Goal: Task Accomplishment & Management: Use online tool/utility

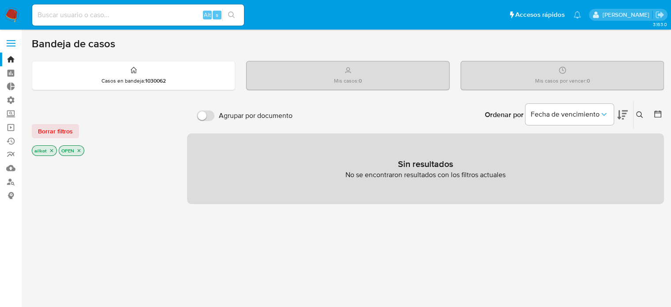
click at [131, 15] on input at bounding box center [138, 14] width 212 height 11
paste input "bn7CXG0E5zeYXZ23eAHqma8E"
type input "bn7CXG0E5zeYXZ23eAHqma8E"
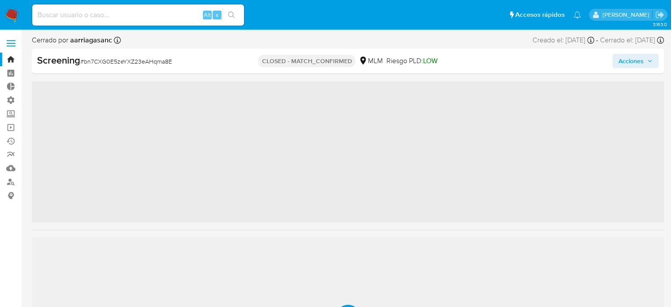
scroll to position [436, 0]
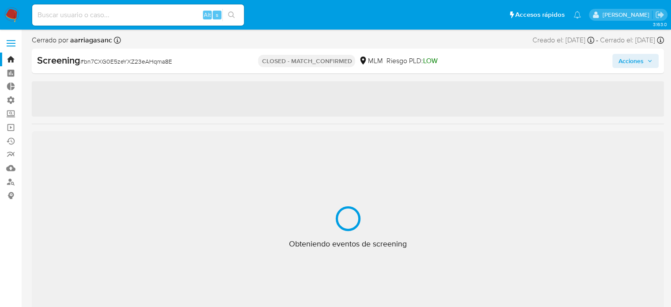
select select "10"
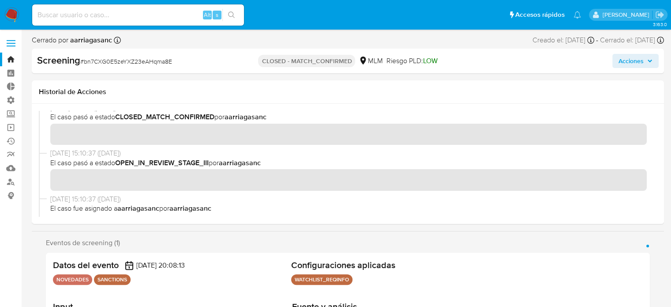
scroll to position [0, 0]
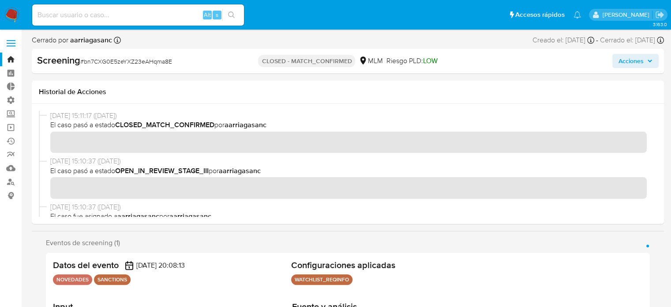
click at [100, 23] on div "Alt s" at bounding box center [138, 14] width 212 height 21
click at [97, 15] on input at bounding box center [138, 14] width 212 height 11
paste input "ZUk2msa5uTQsdAgxRYiZeXnj"
type input "ZUk2msa5uTQsdAgxRYiZeXnj"
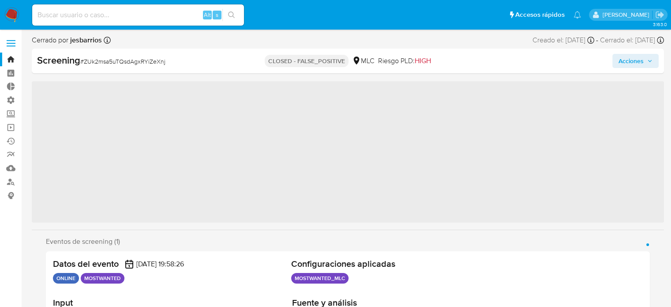
scroll to position [436, 0]
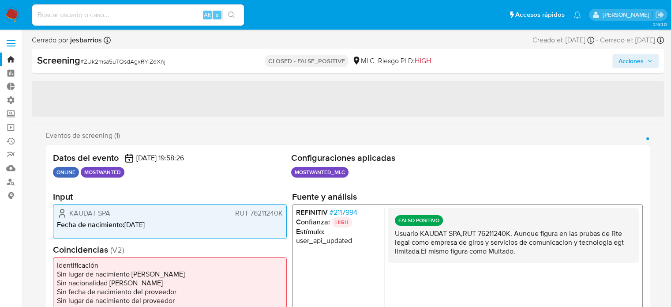
select select "10"
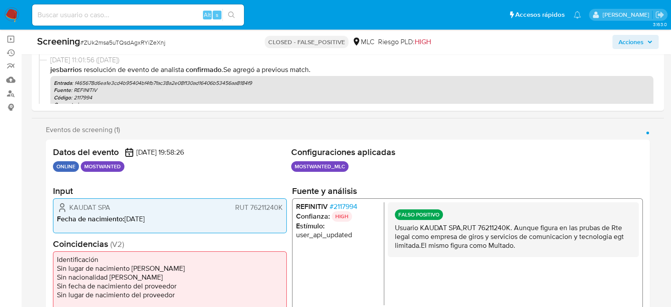
scroll to position [0, 0]
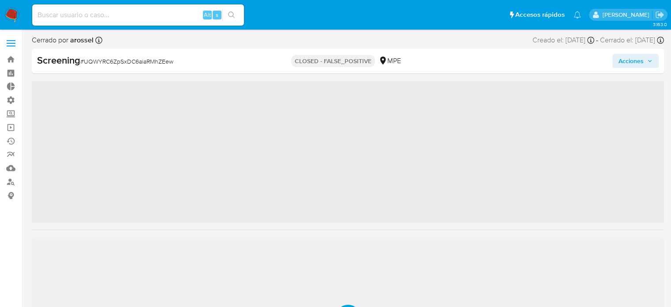
scroll to position [436, 0]
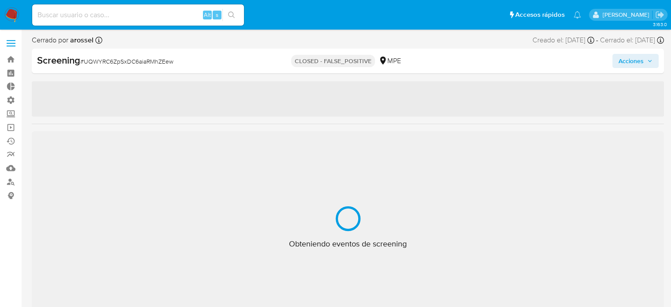
select select "10"
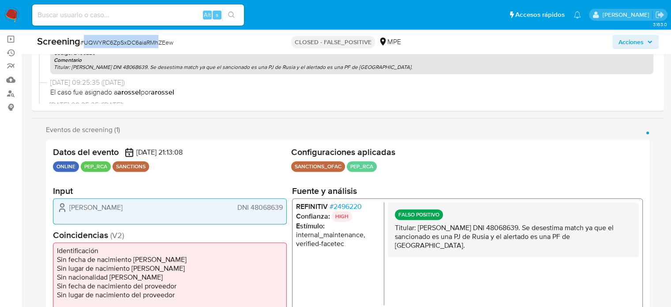
scroll to position [143, 0]
drag, startPoint x: 84, startPoint y: 41, endPoint x: 190, endPoint y: 43, distance: 105.9
click at [190, 43] on div "Screening # UQWYRC6ZpSxDC6aiaRMhZEew" at bounding box center [139, 41] width 204 height 13
copy span "UQWYRC6ZpSxDC6aiaRMhZEew"
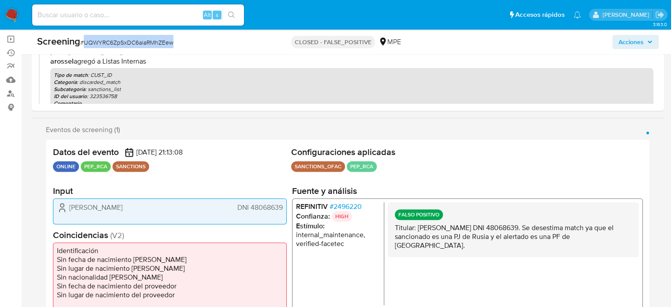
scroll to position [0, 0]
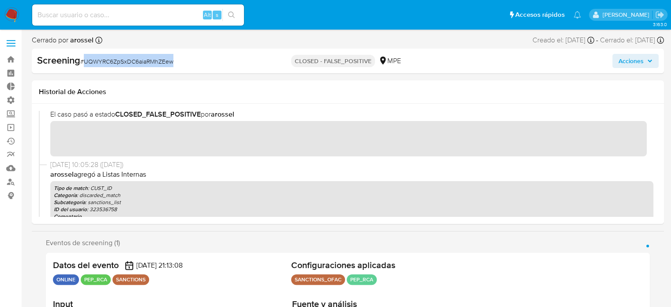
click at [193, 54] on div "Screening # UQWYRC6ZpSxDC6aiaRMhZEew" at bounding box center [139, 60] width 204 height 13
drag, startPoint x: 185, startPoint y: 63, endPoint x: 85, endPoint y: 62, distance: 100.1
click at [85, 62] on div "Screening # UQWYRC6ZpSxDC6aiaRMhZEew" at bounding box center [139, 60] width 204 height 13
copy span "UQWYRC6ZpSxDC6aiaRMhZEew"
